Goal: Complete application form: Complete application form

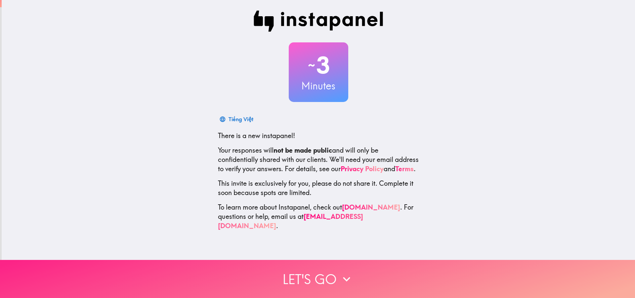
click at [316, 265] on button "Let's go" at bounding box center [317, 279] width 635 height 38
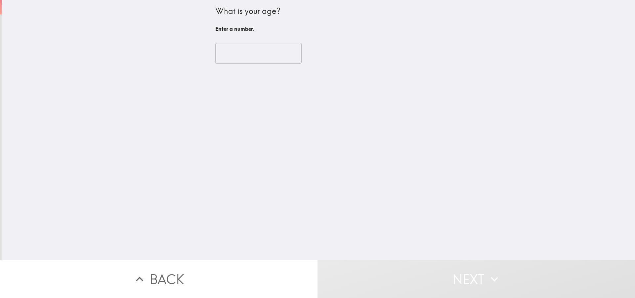
click at [274, 58] on input "number" at bounding box center [258, 53] width 86 height 20
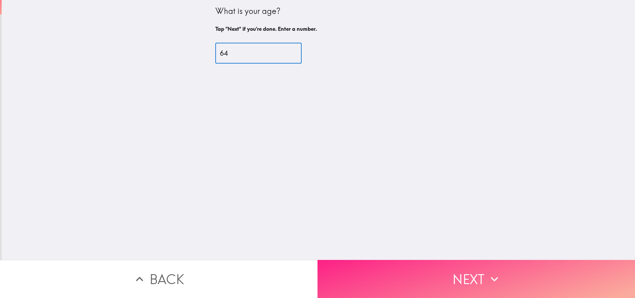
type input "64"
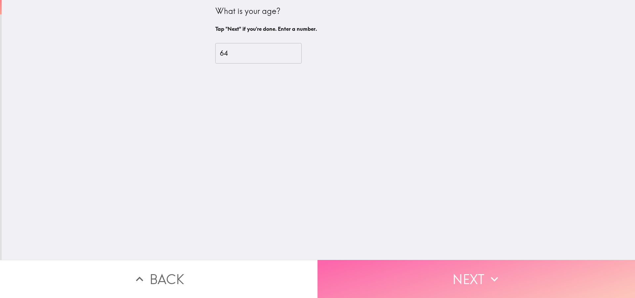
click at [490, 271] on icon "button" at bounding box center [494, 278] width 15 height 15
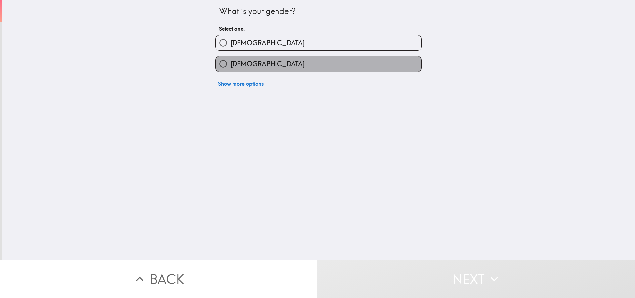
click at [346, 67] on label "[DEMOGRAPHIC_DATA]" at bounding box center [319, 63] width 206 height 15
click at [230, 67] on input "[DEMOGRAPHIC_DATA]" at bounding box center [223, 63] width 15 height 15
radio input "true"
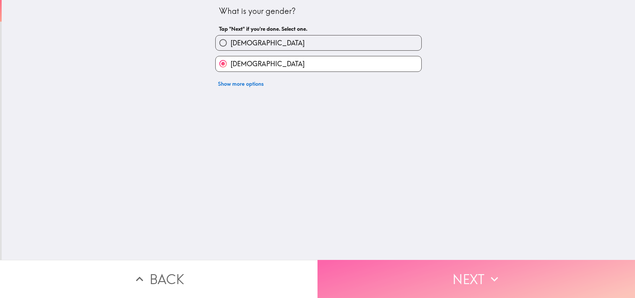
click at [478, 275] on button "Next" at bounding box center [475, 279] width 317 height 38
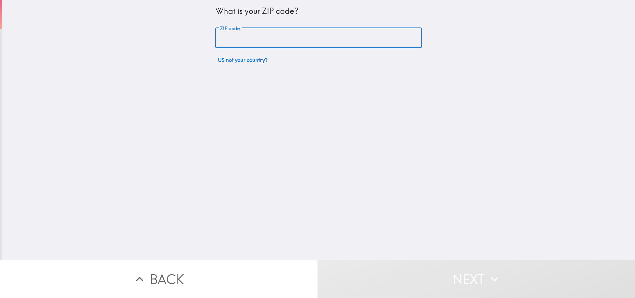
click at [349, 36] on input "ZIP code" at bounding box center [318, 38] width 206 height 20
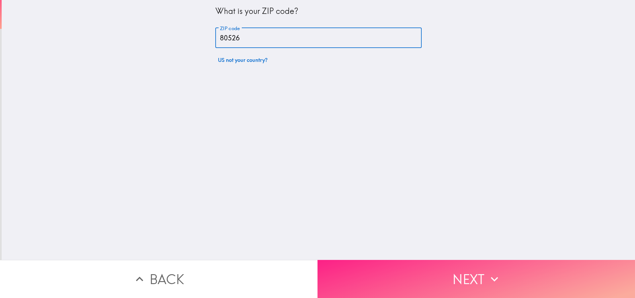
type input "80526"
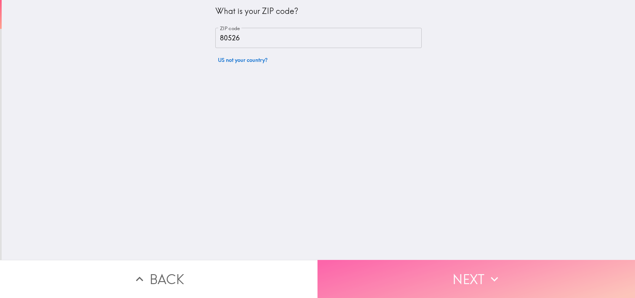
click at [500, 275] on button "Next" at bounding box center [475, 279] width 317 height 38
